Goal: Transaction & Acquisition: Purchase product/service

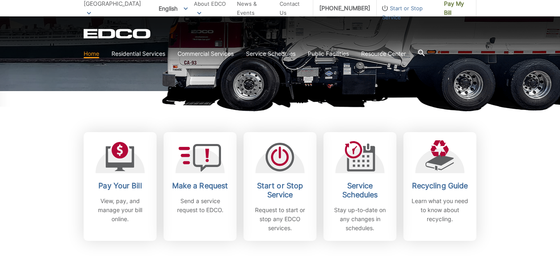
scroll to position [186, 0]
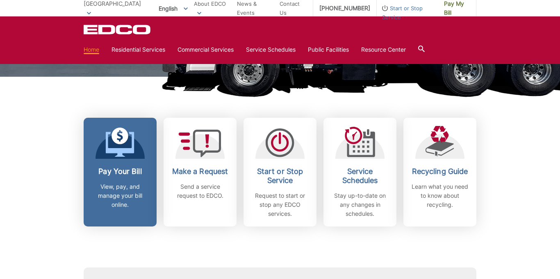
click at [115, 163] on link "Pay Your Bill View, pay, and manage your bill online." at bounding box center [120, 172] width 73 height 109
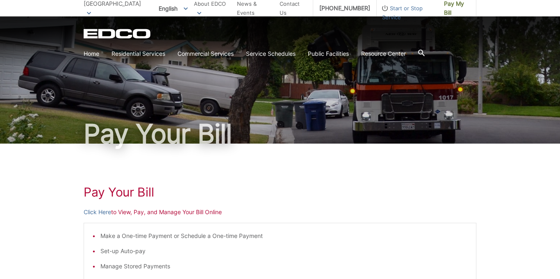
click at [115, 7] on span "[GEOGRAPHIC_DATA]" at bounding box center [112, 3] width 57 height 7
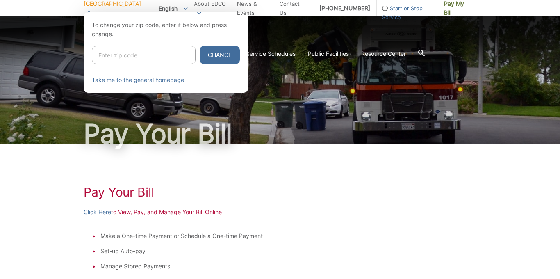
click at [109, 52] on input "Enter zip code" at bounding box center [144, 55] width 104 height 18
type input "90755"
click at [200, 48] on button "Change" at bounding box center [220, 55] width 40 height 18
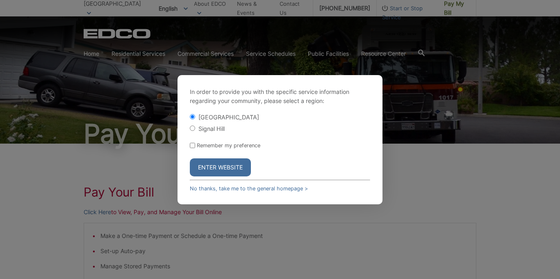
click at [216, 129] on label "Signal Hill" at bounding box center [211, 128] width 26 height 7
click at [195, 129] on input "Signal Hill" at bounding box center [192, 127] width 5 height 5
radio input "true"
click at [217, 175] on button "Enter Website" at bounding box center [220, 167] width 61 height 18
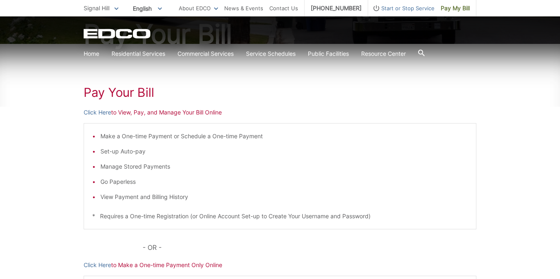
scroll to position [100, 0]
click at [102, 113] on link "Click Here" at bounding box center [97, 112] width 27 height 9
